Goal: Task Accomplishment & Management: Manage account settings

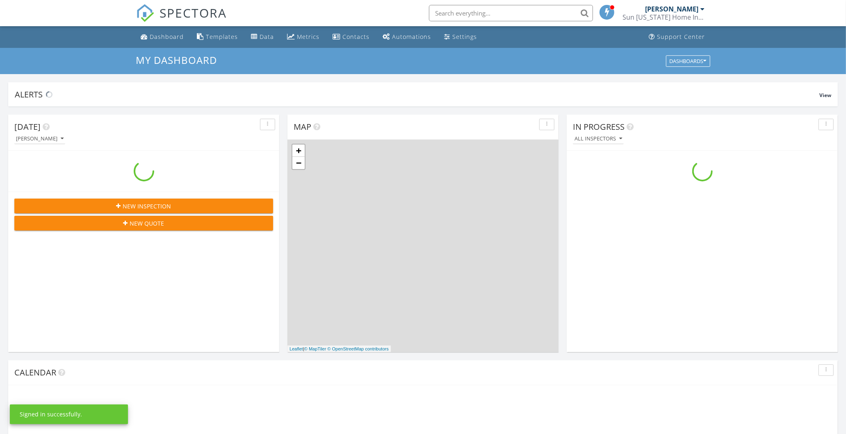
scroll to position [760, 860]
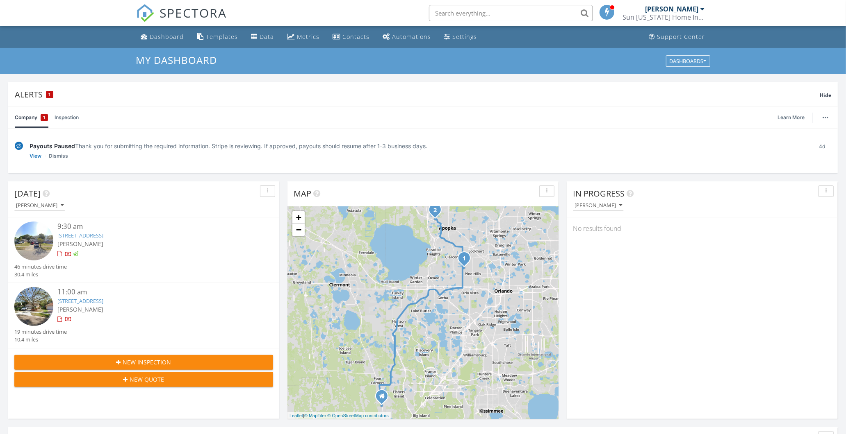
click at [103, 237] on link "6521 Meritmoor Cir, Orlando, FL 32818" at bounding box center [80, 235] width 46 height 7
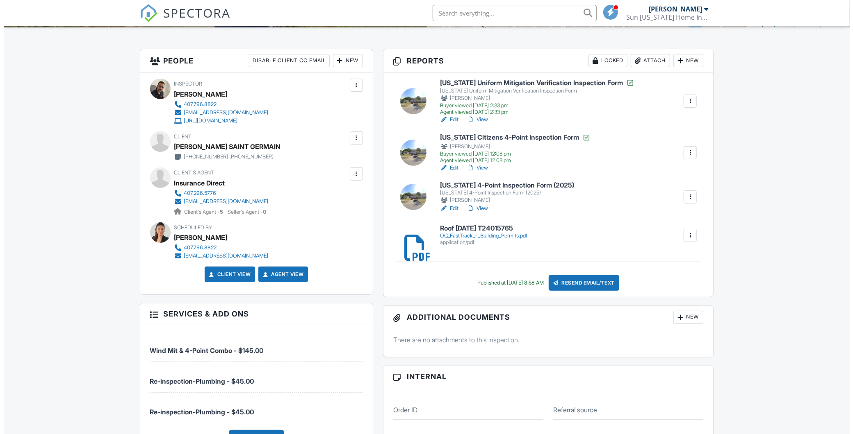
scroll to position [136, 0]
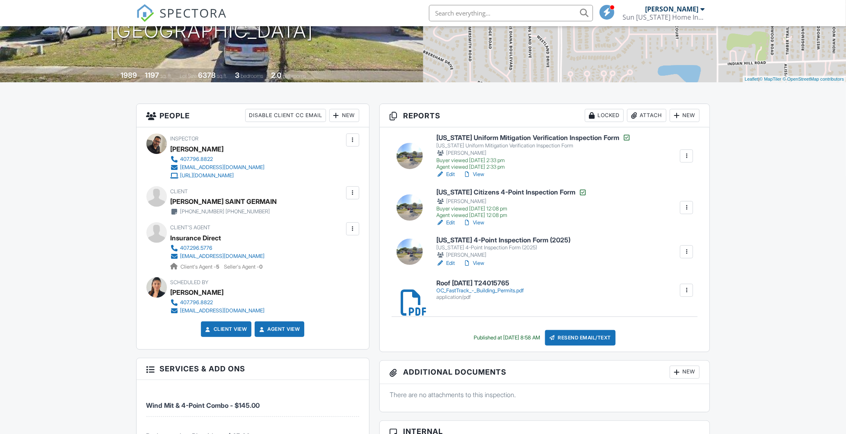
click at [353, 195] on div at bounding box center [352, 193] width 8 height 8
click at [313, 215] on li "Edit" at bounding box center [310, 218] width 88 height 20
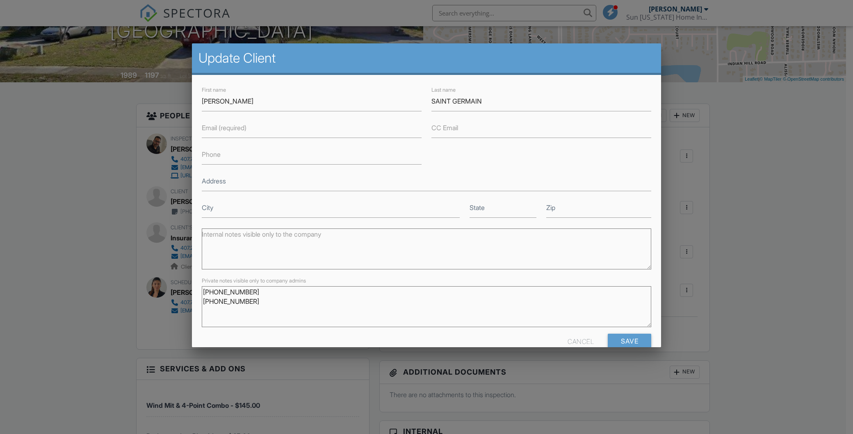
drag, startPoint x: 251, startPoint y: 290, endPoint x: 202, endPoint y: 284, distance: 48.8
click at [202, 284] on div "Private notes visible only to company admins 321-331-1569 305-542-8175" at bounding box center [426, 307] width 449 height 51
click at [231, 154] on input "Phone" at bounding box center [312, 155] width 220 height 20
paste input "[PHONE_NUMBER]"
type input "321-331-1569"
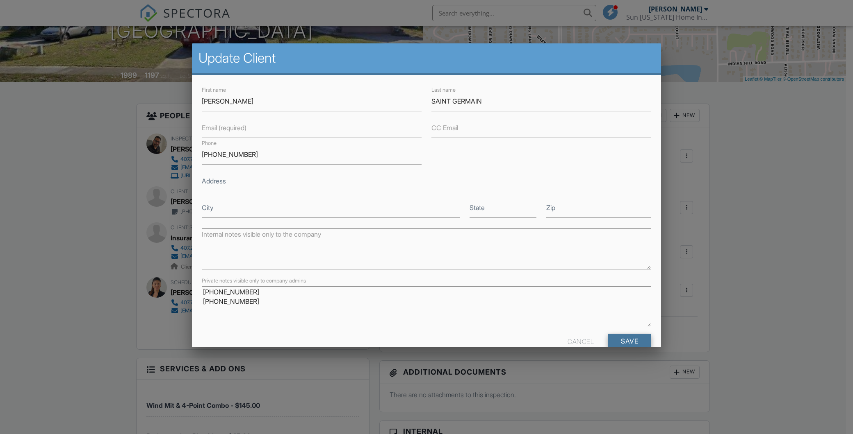
click at [628, 338] on input "Save" at bounding box center [628, 341] width 43 height 15
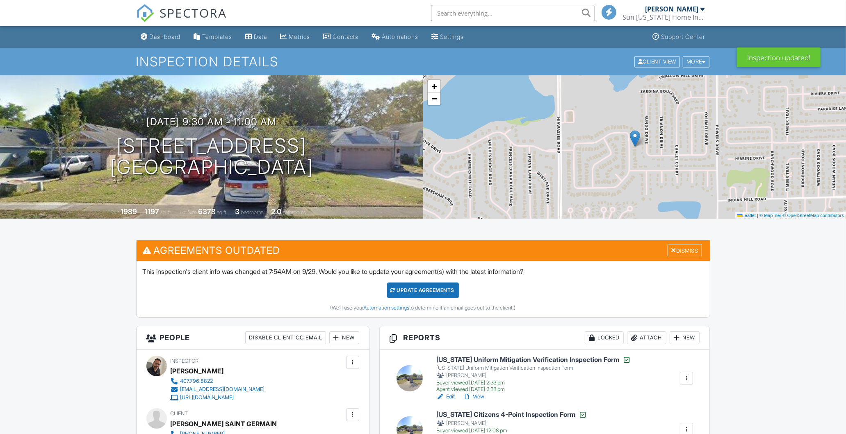
click at [693, 250] on div "Dismiss" at bounding box center [684, 250] width 34 height 13
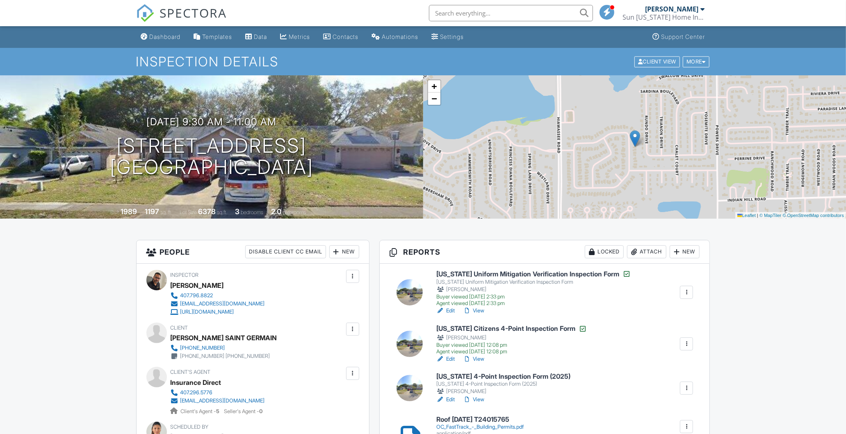
click at [447, 360] on link "Edit" at bounding box center [445, 359] width 18 height 8
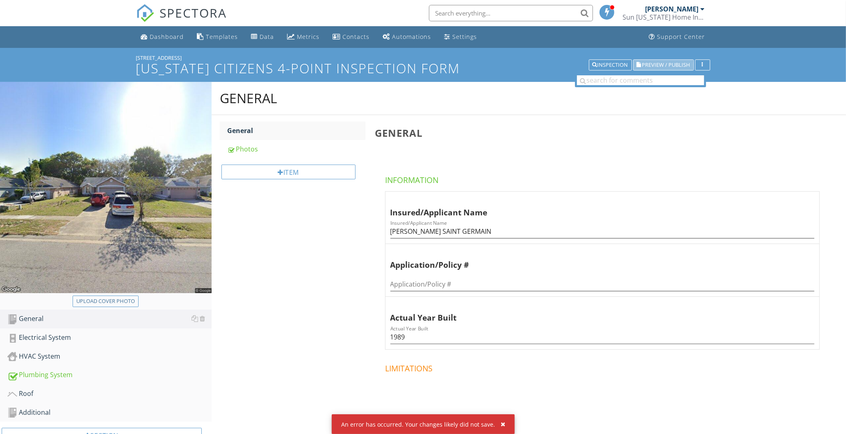
click at [675, 62] on span "Preview / Publish" at bounding box center [666, 64] width 48 height 5
click at [596, 66] on div "Inspection" at bounding box center [610, 65] width 36 height 6
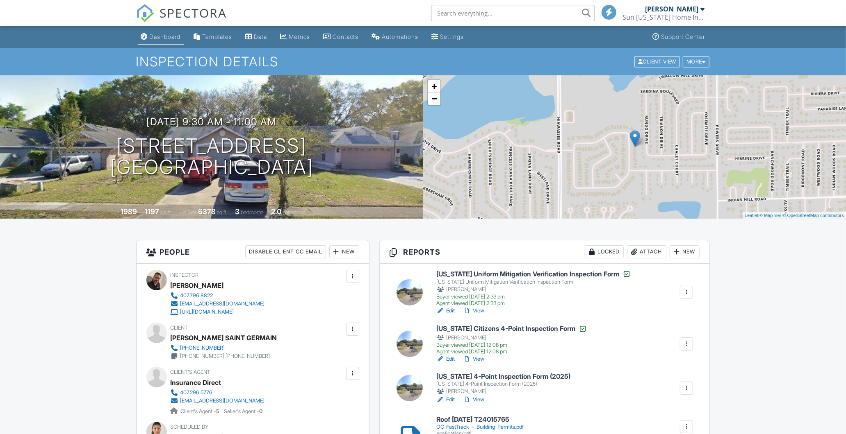
click at [157, 39] on div "Dashboard" at bounding box center [165, 36] width 31 height 7
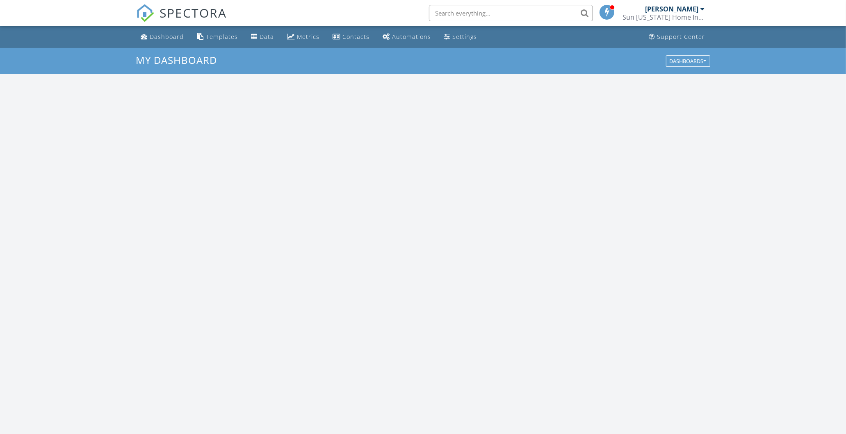
scroll to position [760, 860]
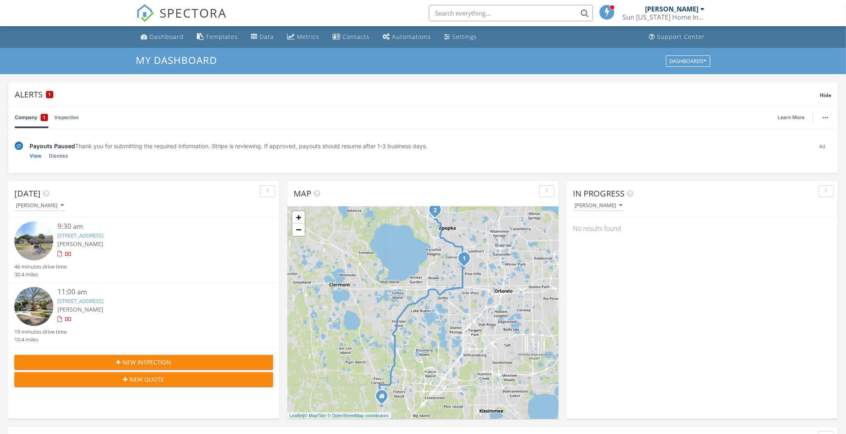
click at [103, 301] on link "601 Vía Milano, Apopka, FL 32712" at bounding box center [80, 301] width 46 height 7
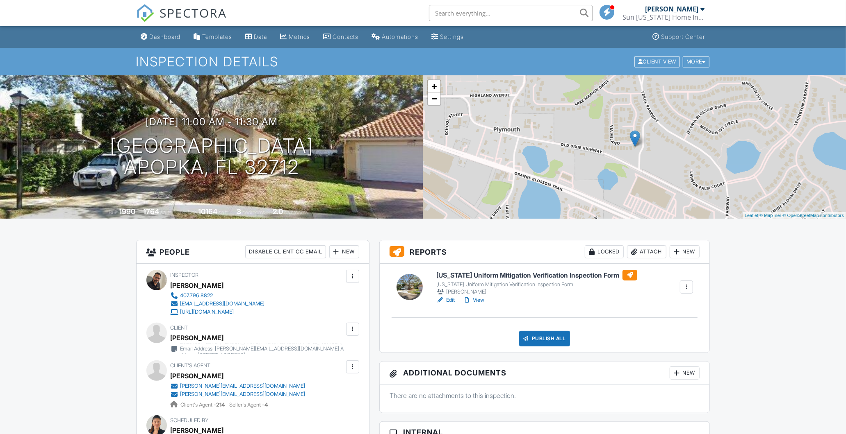
click at [354, 331] on div at bounding box center [352, 329] width 8 height 8
click at [328, 355] on li "Edit" at bounding box center [333, 354] width 42 height 20
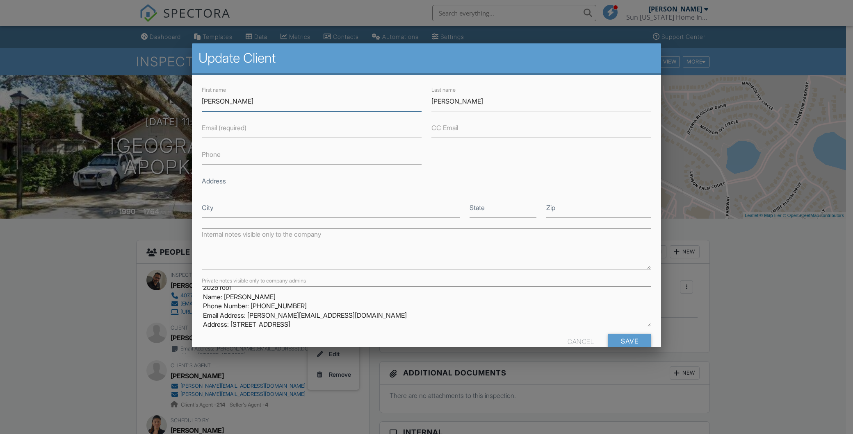
scroll to position [7, 0]
drag, startPoint x: 249, startPoint y: 314, endPoint x: 339, endPoint y: 314, distance: 89.8
click at [339, 314] on textarea "2025 roof Name: [PERSON_NAME] Phone Number: [PHONE_NUMBER] Email Address: [PERS…" at bounding box center [426, 307] width 449 height 41
click at [209, 132] on label "Email (required)" at bounding box center [224, 127] width 45 height 9
click at [209, 132] on input "Email (required)" at bounding box center [312, 128] width 220 height 20
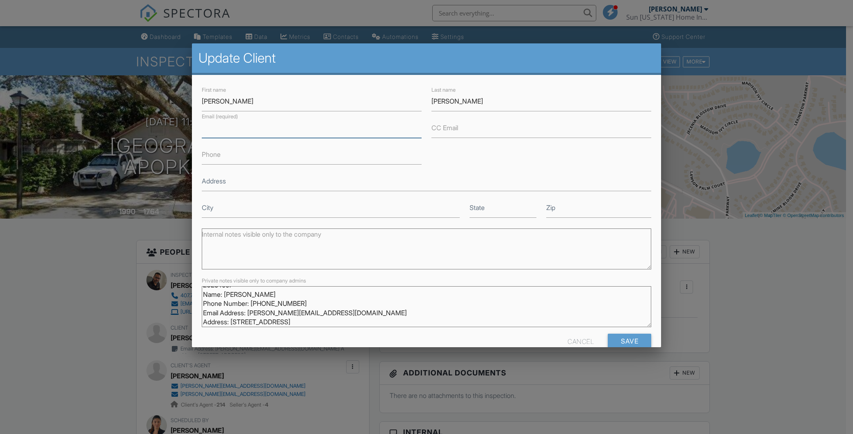
paste input "[PERSON_NAME][EMAIL_ADDRESS][DOMAIN_NAME]"
type input "[PERSON_NAME][EMAIL_ADDRESS][DOMAIN_NAME]"
drag, startPoint x: 252, startPoint y: 302, endPoint x: 299, endPoint y: 303, distance: 46.7
click at [299, 303] on textarea "2025 roof Name: [PERSON_NAME] Phone Number: [PHONE_NUMBER] Email Address: [PERS…" at bounding box center [426, 307] width 449 height 41
click at [206, 161] on input "Phone" at bounding box center [312, 155] width 220 height 20
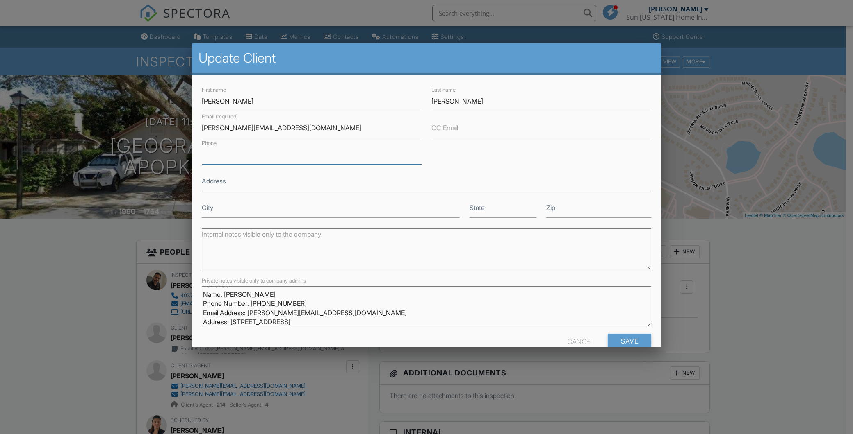
paste input "[PHONE_NUMBER]"
type input "[PHONE_NUMBER]"
click at [621, 343] on input "Save" at bounding box center [628, 341] width 43 height 15
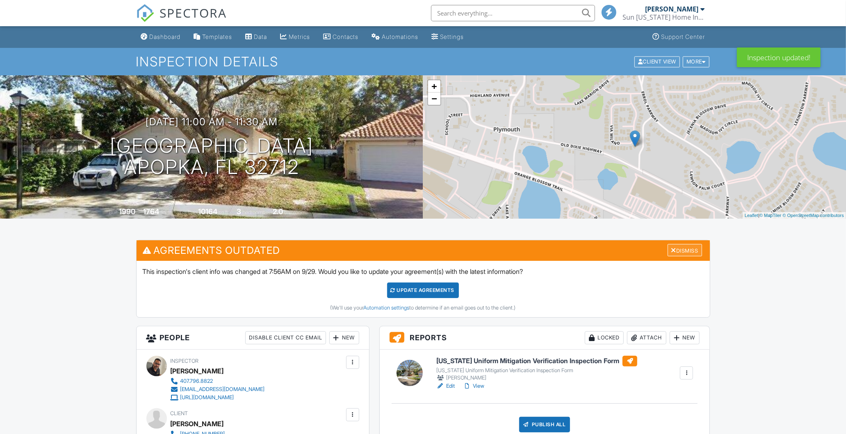
click at [699, 248] on div "Dismiss" at bounding box center [684, 250] width 34 height 13
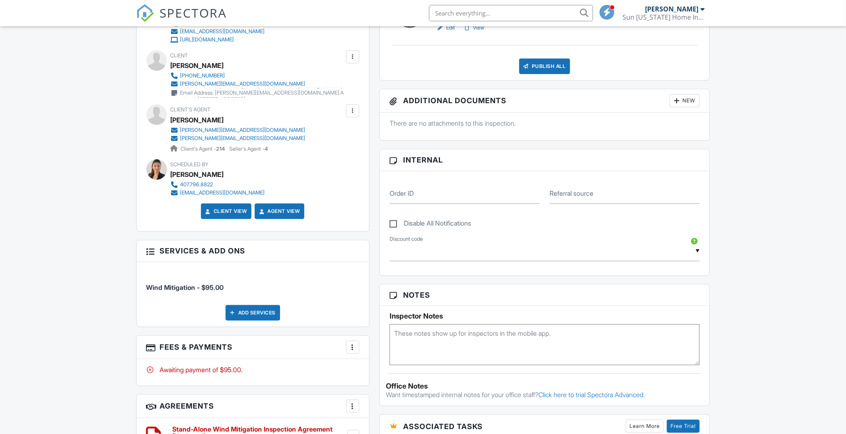
scroll to position [273, 0]
click at [452, 345] on textarea at bounding box center [544, 344] width 310 height 41
click at [400, 334] on textarea "no fpund" at bounding box center [544, 344] width 310 height 41
type textarea "Nene found"
click at [753, 323] on div "Dashboard Templates Data Metrics Contacts Automations Settings Support Center I…" at bounding box center [423, 261] width 846 height 1017
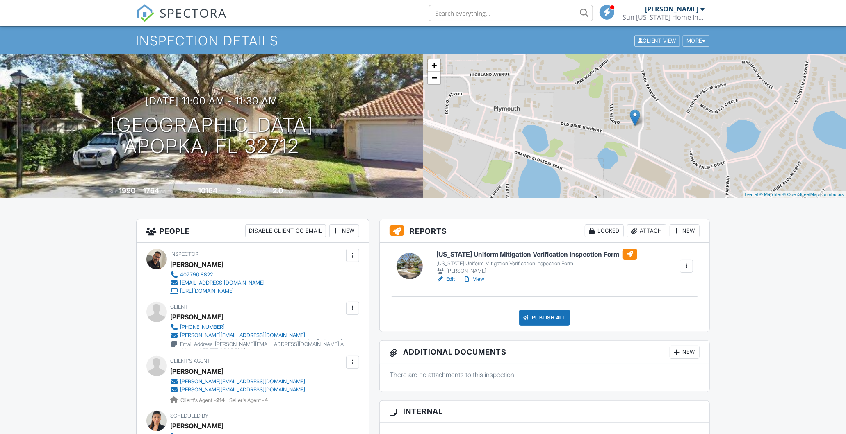
scroll to position [0, 0]
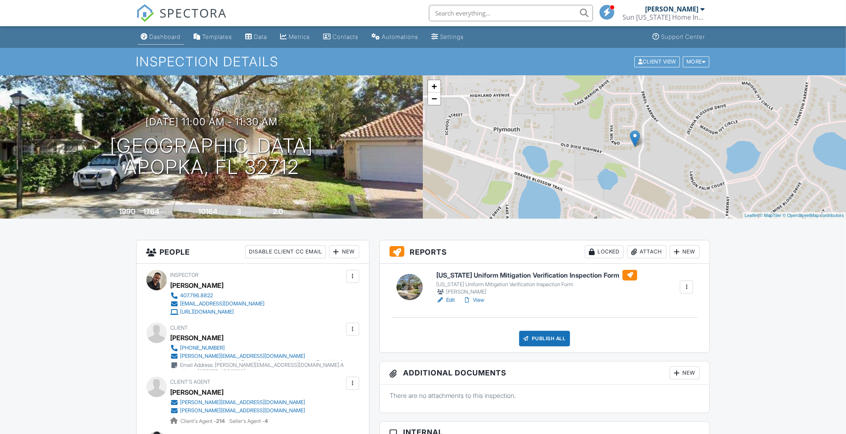
click at [165, 34] on div "Dashboard" at bounding box center [165, 36] width 31 height 7
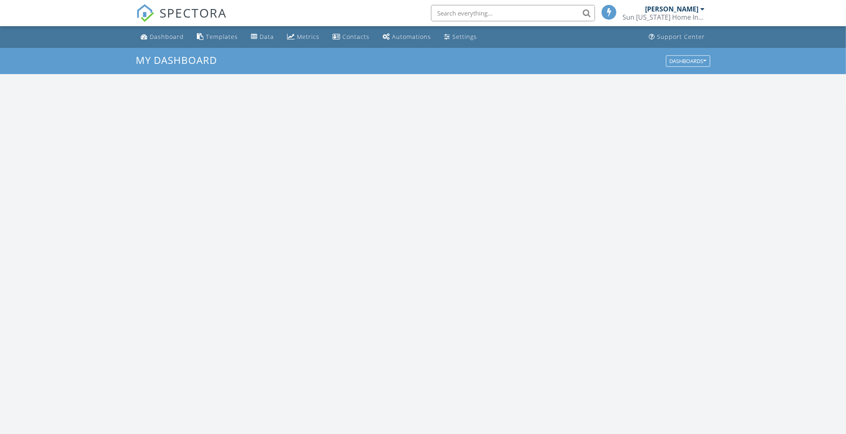
scroll to position [760, 860]
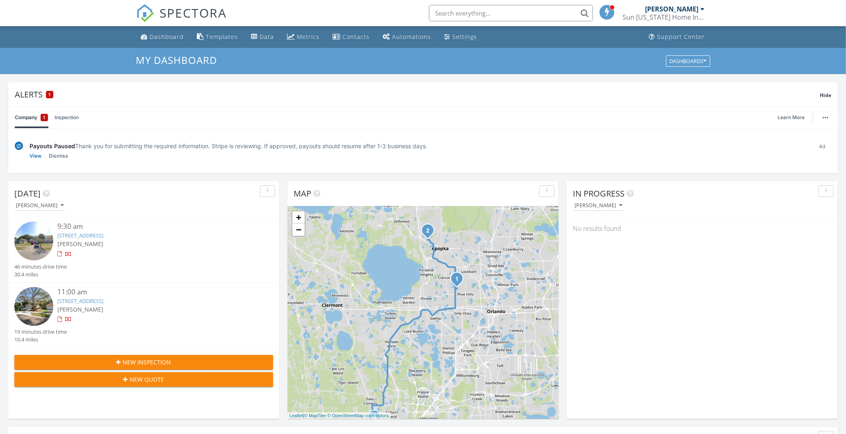
drag, startPoint x: 496, startPoint y: 259, endPoint x: 489, endPoint y: 282, distance: 23.3
click at [489, 282] on div "1 2 + − [GEOGRAPHIC_DATA] Toll 65.7 km, 1 h 4 min Head west on [GEOGRAPHIC_DATA…" at bounding box center [422, 313] width 271 height 213
